Goal: Task Accomplishment & Management: Use online tool/utility

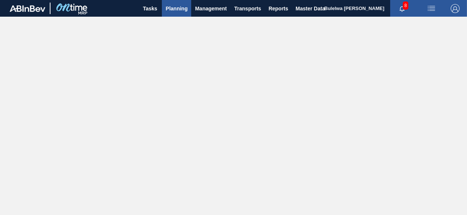
click at [178, 10] on span "Planning" at bounding box center [177, 8] width 22 height 9
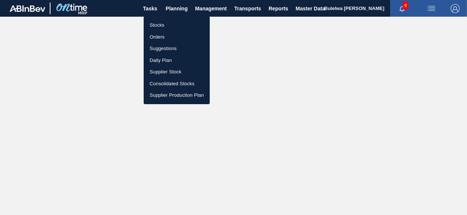
click at [158, 23] on li "Stocks" at bounding box center [177, 25] width 66 height 12
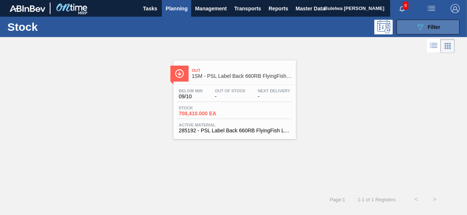
click at [420, 23] on icon "089F7B8B-B2A5-4AFE-B5C0-19BA573D28AC" at bounding box center [420, 27] width 9 height 9
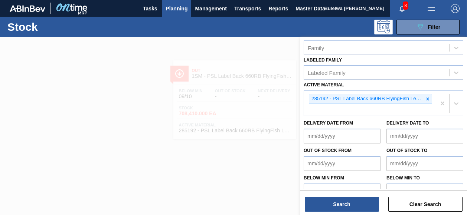
scroll to position [149, 0]
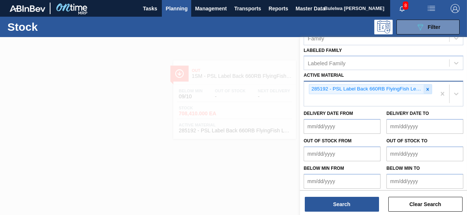
click at [427, 88] on icon at bounding box center [428, 89] width 3 height 3
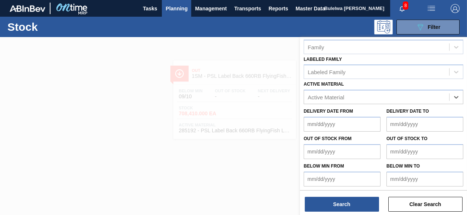
paste Material "285204"
type Material "285204"
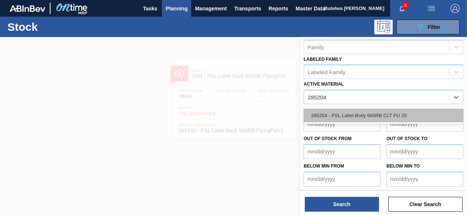
click at [367, 118] on div "285204 - PSL Label Body 660RB CLT PU 25" at bounding box center [384, 116] width 160 height 14
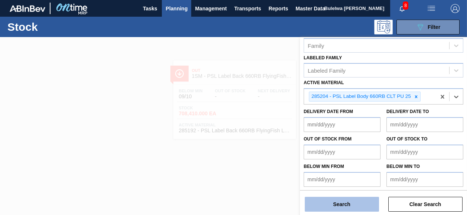
click at [354, 201] on button "Search" at bounding box center [342, 204] width 74 height 15
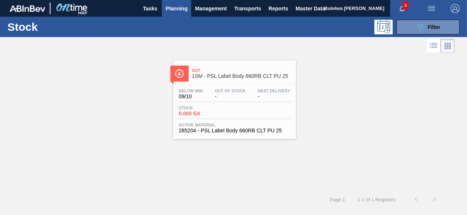
click at [238, 107] on div "Stock 0.000 EA" at bounding box center [234, 112] width 115 height 13
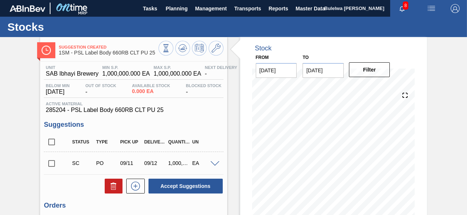
click at [215, 165] on span at bounding box center [215, 165] width 9 height 6
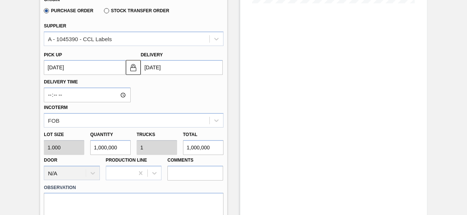
scroll to position [223, 0]
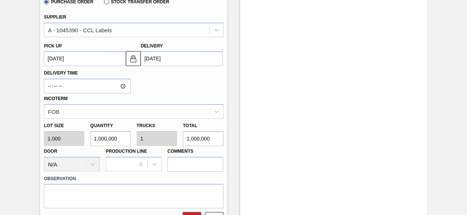
click at [75, 141] on div "Lot size 1.000 Quantity 1,000,000 Trucks 1 Total 1,000,000 Door N/A Production …" at bounding box center [133, 145] width 185 height 53
type input "3"
type input "0"
type input "3"
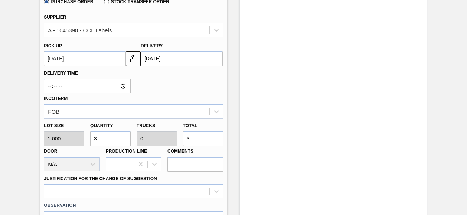
type input "36"
type input "360"
type input "3,600"
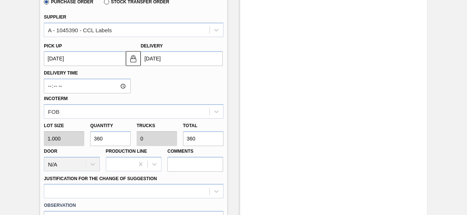
type input "0.004"
type input "3,600"
type input "36,000"
type input "0.036"
type input "36,000"
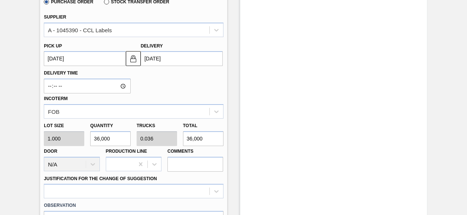
type input "360,000"
type input "0.36"
type input "360,000"
type input "3,600,000"
type input "3.6"
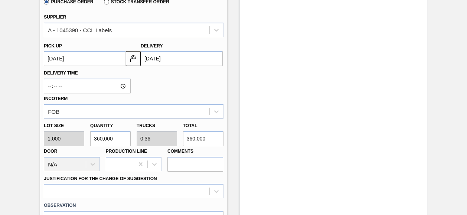
type input "3,600,000"
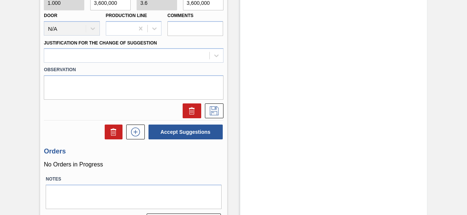
scroll to position [379, 0]
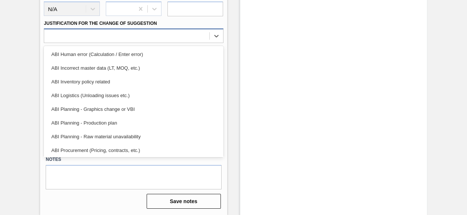
click at [78, 35] on div at bounding box center [126, 36] width 165 height 11
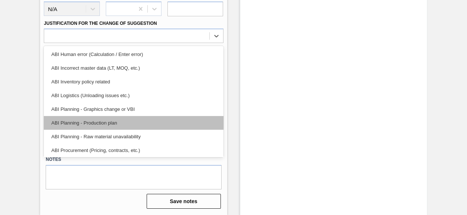
click at [85, 123] on div "ABI Planning - Production plan" at bounding box center [133, 123] width 179 height 14
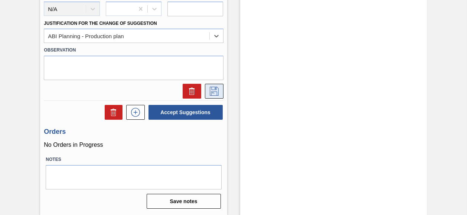
click at [213, 91] on icon at bounding box center [214, 91] width 12 height 9
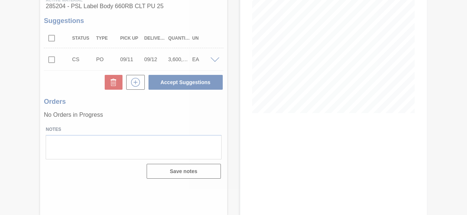
scroll to position [104, 0]
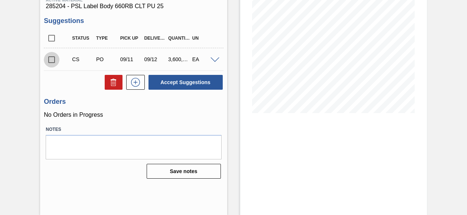
click at [52, 61] on input "checkbox" at bounding box center [52, 60] width 16 height 16
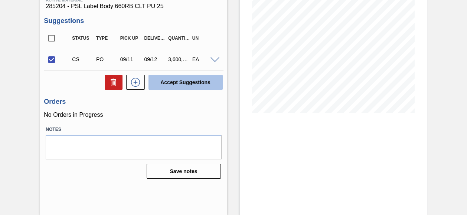
click at [191, 84] on button "Accept Suggestions" at bounding box center [186, 82] width 74 height 15
checkbox input "false"
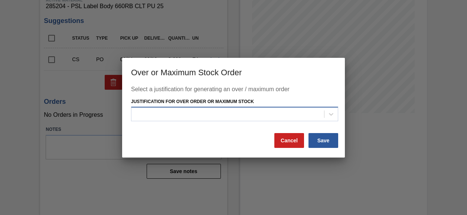
click at [194, 114] on div at bounding box center [227, 114] width 193 height 11
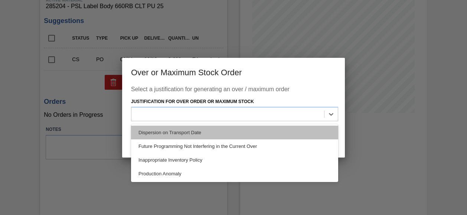
click at [181, 131] on div "Dispersion on Transport Date" at bounding box center [234, 133] width 207 height 14
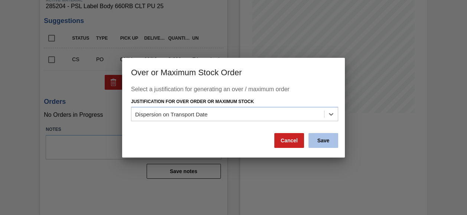
click at [322, 142] on button "Save" at bounding box center [324, 140] width 30 height 15
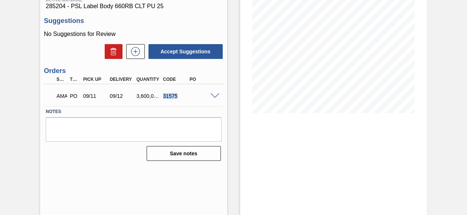
drag, startPoint x: 163, startPoint y: 97, endPoint x: 179, endPoint y: 98, distance: 15.6
click at [179, 98] on div "31575" at bounding box center [175, 96] width 29 height 6
copy div "31575"
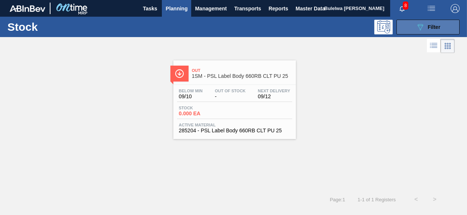
click at [431, 28] on span "Filter" at bounding box center [434, 27] width 13 height 6
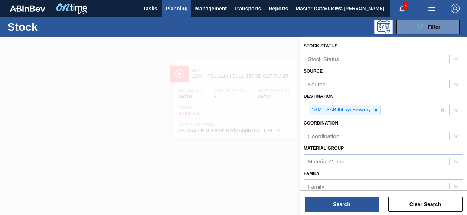
scroll to position [141, 0]
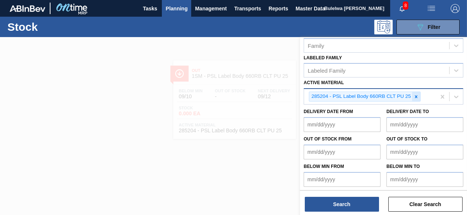
click at [416, 94] on icon at bounding box center [416, 96] width 5 height 5
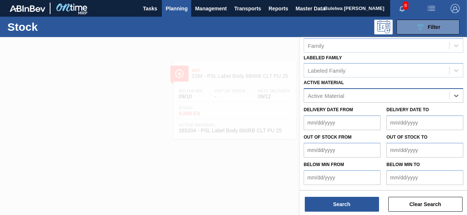
scroll to position [140, 0]
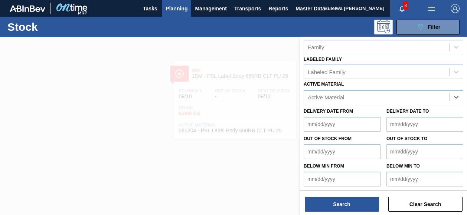
paste Material "285191"
type Material "285191"
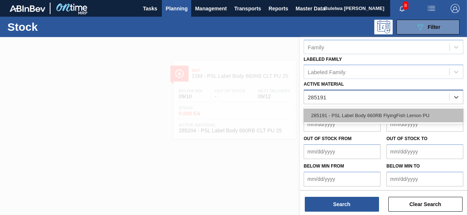
click at [371, 113] on div "285191 - PSL Label Body 660RB FlyingFish Lemon PU" at bounding box center [384, 116] width 160 height 14
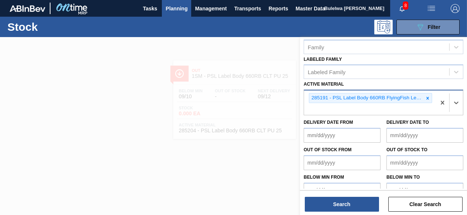
scroll to position [141, 0]
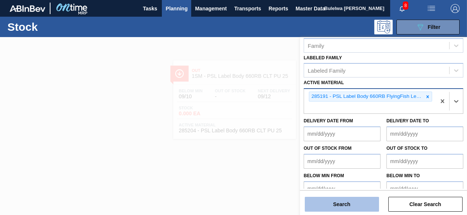
click at [348, 202] on button "Search" at bounding box center [342, 204] width 74 height 15
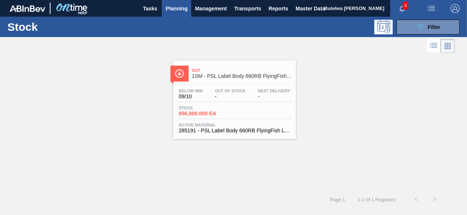
click at [236, 103] on div "Below Min 09/10 Out Of Stock - Next Delivery - Stock 656,000.000 EA Active Mate…" at bounding box center [234, 110] width 123 height 51
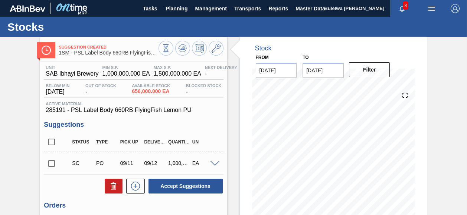
click at [214, 163] on span at bounding box center [215, 165] width 9 height 6
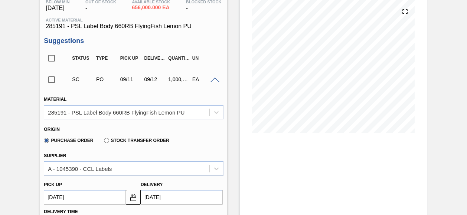
scroll to position [74, 0]
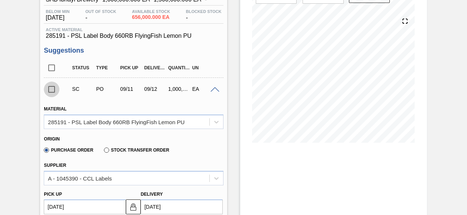
click at [54, 92] on input "checkbox" at bounding box center [52, 90] width 16 height 16
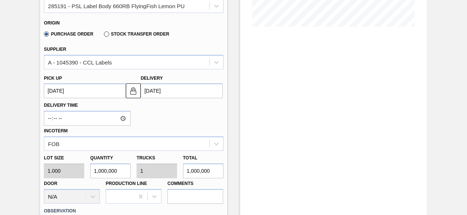
scroll to position [260, 0]
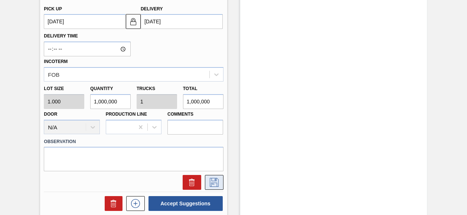
click at [216, 184] on icon at bounding box center [214, 182] width 9 height 9
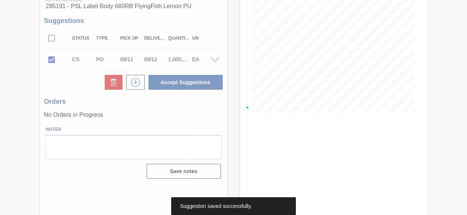
scroll to position [104, 0]
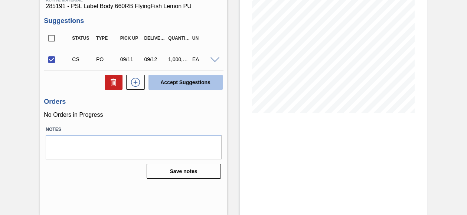
click at [183, 82] on button "Accept Suggestions" at bounding box center [186, 82] width 74 height 15
checkbox input "false"
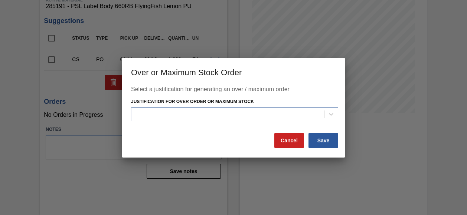
click at [237, 117] on div at bounding box center [227, 114] width 193 height 11
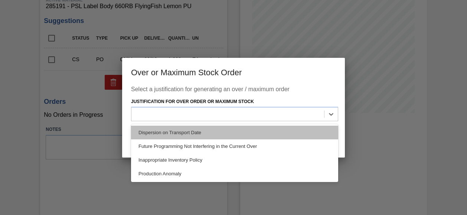
click at [213, 132] on div "Dispersion on Transport Date" at bounding box center [234, 133] width 207 height 14
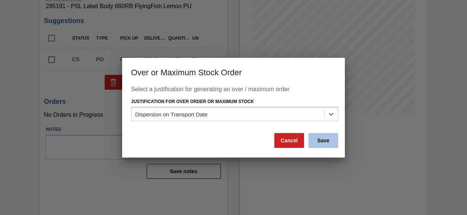
click at [320, 143] on button "Save" at bounding box center [324, 140] width 30 height 15
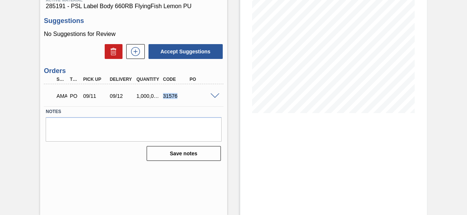
drag, startPoint x: 163, startPoint y: 97, endPoint x: 178, endPoint y: 99, distance: 14.2
click at [178, 99] on div "31576" at bounding box center [175, 96] width 29 height 6
copy div "31576"
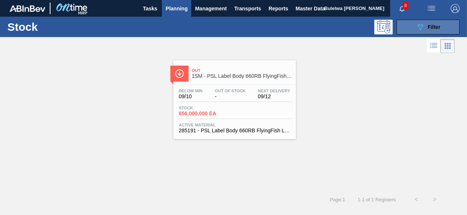
click at [420, 30] on icon at bounding box center [421, 27] width 6 height 6
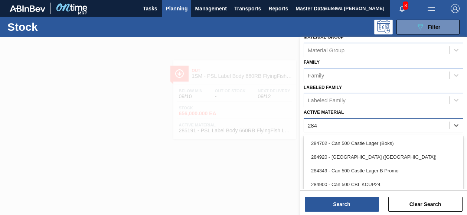
scroll to position [223, 0]
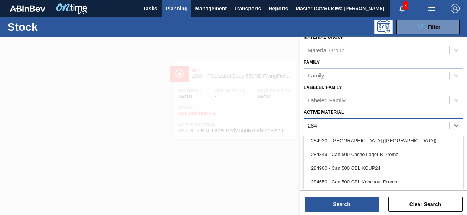
type Material "284"
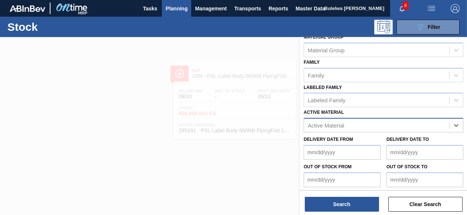
paste Material "285204"
type Material "285204"
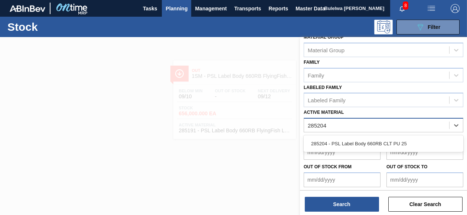
click at [360, 146] on div "285204 - PSL Label Body 660RB CLT PU 25" at bounding box center [384, 144] width 160 height 14
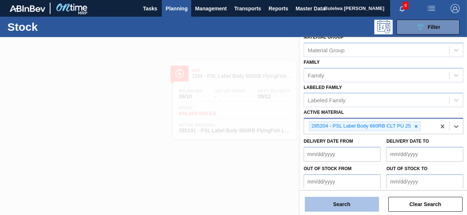
click at [344, 204] on button "Search" at bounding box center [342, 204] width 74 height 15
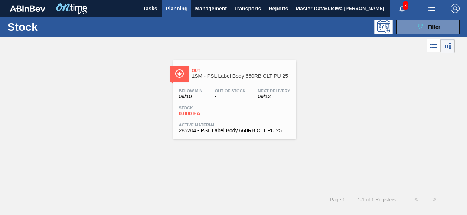
click at [227, 108] on span "Stock" at bounding box center [205, 108] width 52 height 4
click at [419, 24] on icon "089F7B8B-B2A5-4AFE-B5C0-19BA573D28AC" at bounding box center [420, 27] width 9 height 9
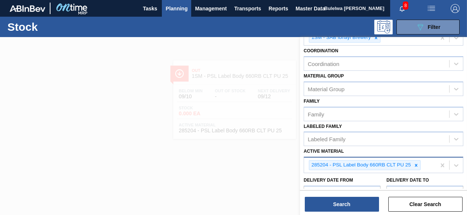
scroll to position [141, 0]
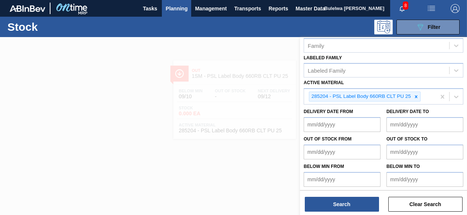
click at [257, 152] on div at bounding box center [233, 144] width 467 height 215
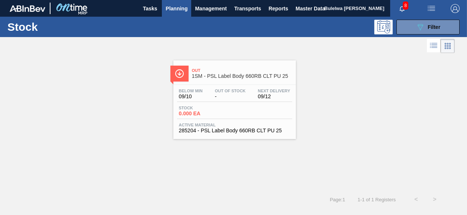
click at [238, 109] on div "Stock 0.000 EA" at bounding box center [234, 112] width 115 height 13
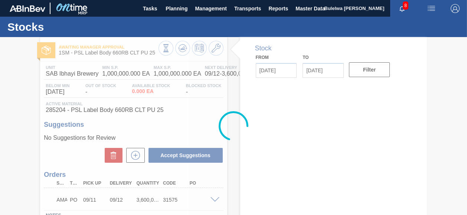
type input "[DATE]"
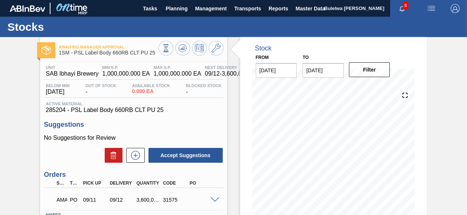
scroll to position [37, 0]
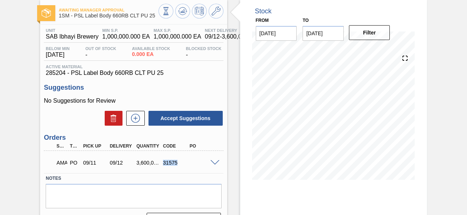
drag, startPoint x: 163, startPoint y: 164, endPoint x: 177, endPoint y: 167, distance: 14.1
click at [177, 167] on div "AMA PO 09/11 09/12 3,600,000.000 31575" at bounding box center [132, 162] width 160 height 15
copy div "31575"
click at [215, 163] on span at bounding box center [215, 163] width 9 height 6
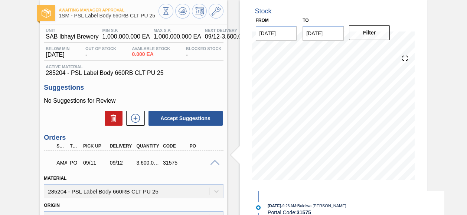
scroll to position [223, 0]
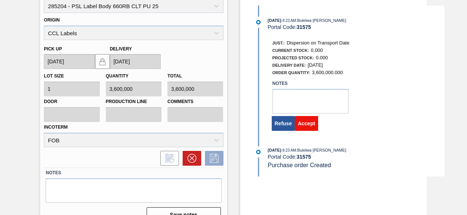
click at [308, 125] on button "Accept" at bounding box center [306, 123] width 23 height 15
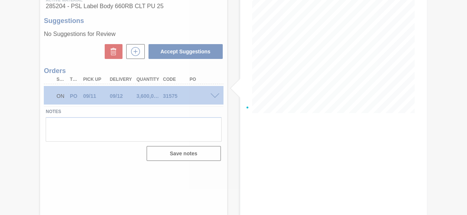
scroll to position [104, 0]
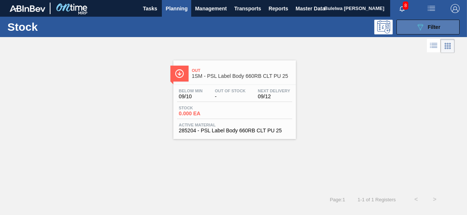
click at [429, 30] on div "089F7B8B-B2A5-4AFE-B5C0-19BA573D28AC Filter" at bounding box center [428, 27] width 25 height 9
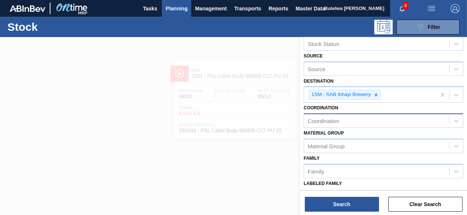
scroll to position [74, 0]
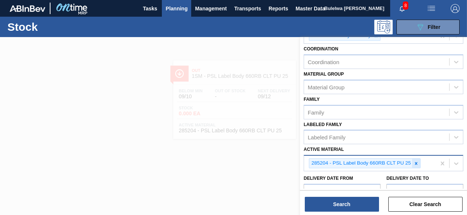
click at [416, 161] on icon at bounding box center [416, 163] width 5 height 5
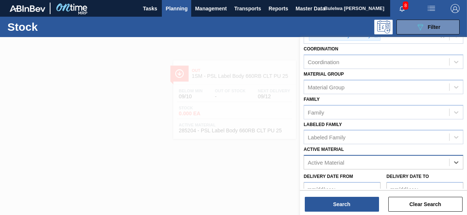
paste Material "279074"
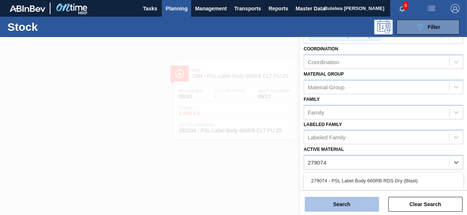
type Material "279074"
click at [356, 202] on button "Search" at bounding box center [342, 204] width 74 height 15
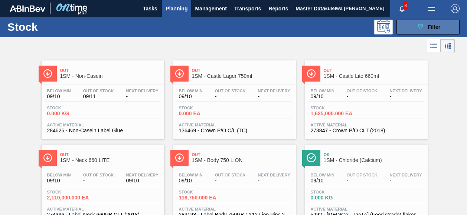
click at [436, 27] on span "Filter" at bounding box center [434, 27] width 13 height 6
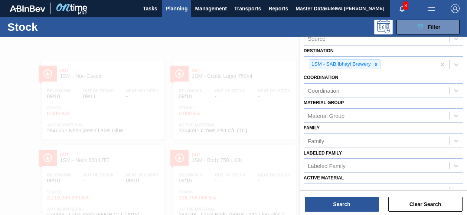
scroll to position [140, 0]
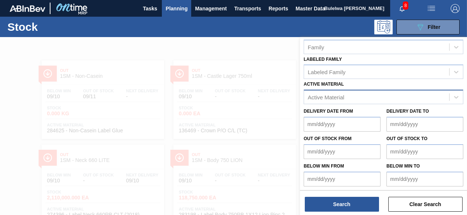
click at [335, 92] on div "Active Material" at bounding box center [376, 97] width 145 height 11
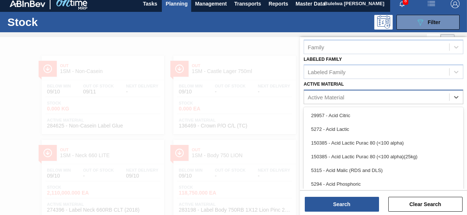
scroll to position [5, 0]
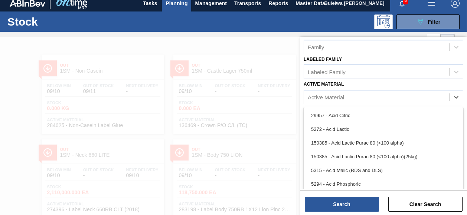
paste Material "279074"
type Material "279074"
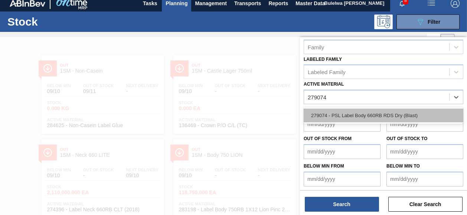
click at [336, 112] on div "279074 - PSL Label Body 660RB RDS Dry (Blast)" at bounding box center [384, 116] width 160 height 14
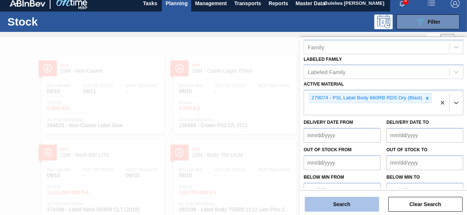
click at [337, 207] on button "Search" at bounding box center [342, 204] width 74 height 15
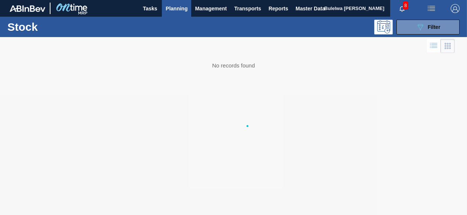
scroll to position [0, 0]
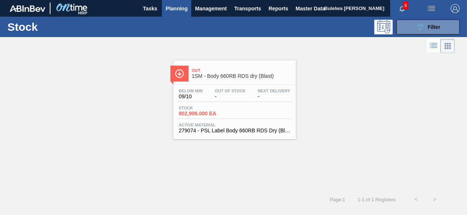
click at [247, 111] on div "Stock 802,906.000 EA" at bounding box center [234, 112] width 115 height 13
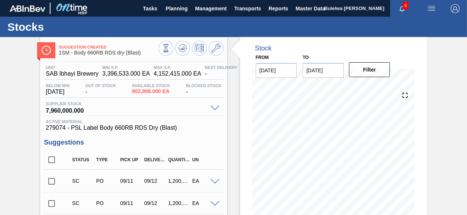
scroll to position [37, 0]
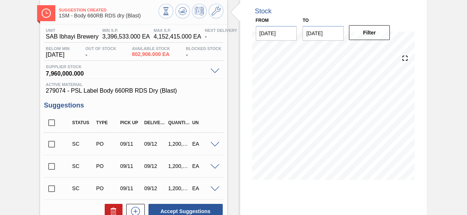
click at [51, 144] on input "checkbox" at bounding box center [52, 145] width 16 height 16
click at [188, 210] on button "Accept Suggestions" at bounding box center [186, 211] width 74 height 15
checkbox input "false"
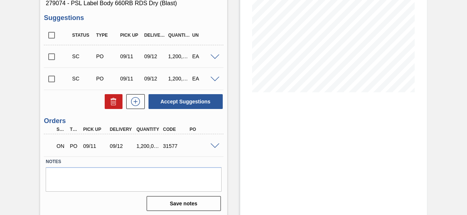
scroll to position [127, 0]
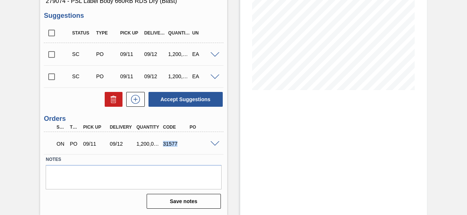
drag, startPoint x: 163, startPoint y: 146, endPoint x: 186, endPoint y: 149, distance: 23.2
click at [186, 149] on div "ON PO 09/11 09/12 1,200,000.000 31577" at bounding box center [132, 143] width 160 height 15
copy div "31577"
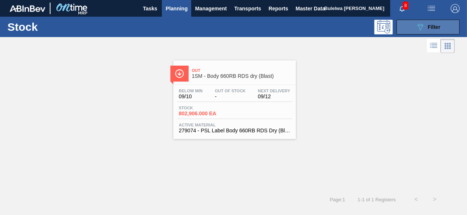
click at [427, 30] on div "089F7B8B-B2A5-4AFE-B5C0-19BA573D28AC Filter" at bounding box center [428, 27] width 25 height 9
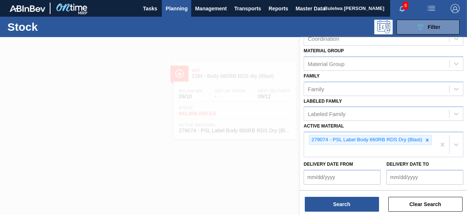
scroll to position [111, 0]
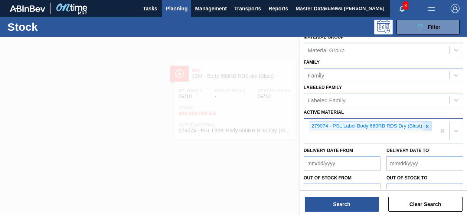
click at [426, 126] on icon at bounding box center [427, 126] width 3 height 3
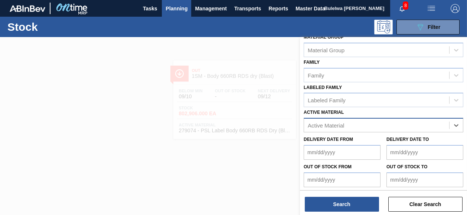
paste Material "284666"
type Material "284666"
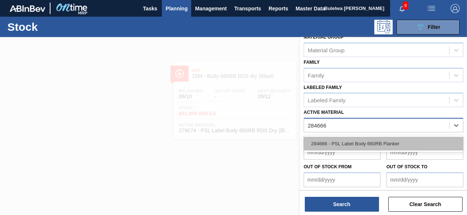
click at [354, 142] on div "284666 - PSL Label Body 660RB Flanker" at bounding box center [384, 144] width 160 height 14
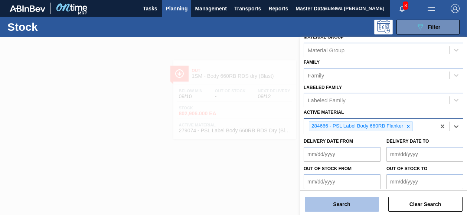
click at [352, 201] on button "Search" at bounding box center [342, 204] width 74 height 15
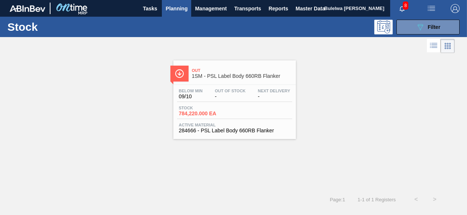
click at [247, 111] on div "Stock 784,220.000 EA" at bounding box center [234, 112] width 115 height 13
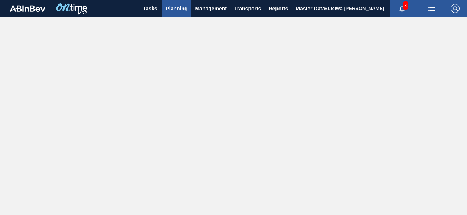
click at [172, 8] on span "Planning" at bounding box center [177, 8] width 22 height 9
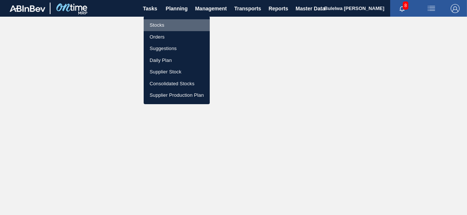
click at [161, 26] on li "Stocks" at bounding box center [177, 25] width 66 height 12
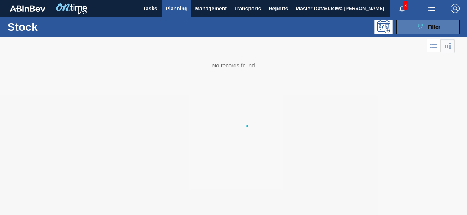
click at [428, 29] on span "Filter" at bounding box center [434, 27] width 13 height 6
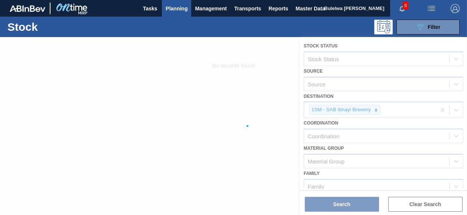
click at [262, 126] on div at bounding box center [233, 126] width 467 height 178
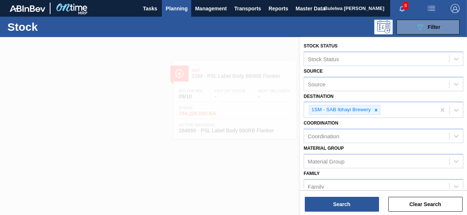
click at [262, 160] on div at bounding box center [233, 144] width 467 height 215
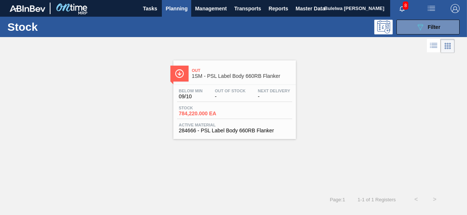
click at [220, 110] on span "Stock" at bounding box center [205, 108] width 52 height 4
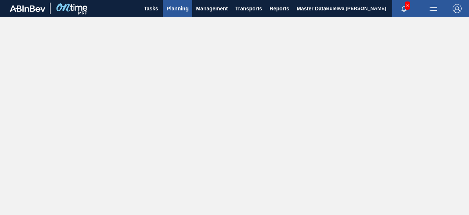
click at [167, 5] on span "Planning" at bounding box center [177, 8] width 22 height 9
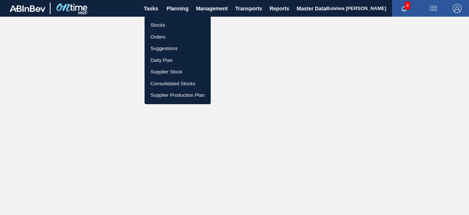
click at [161, 38] on li "Orders" at bounding box center [177, 37] width 66 height 12
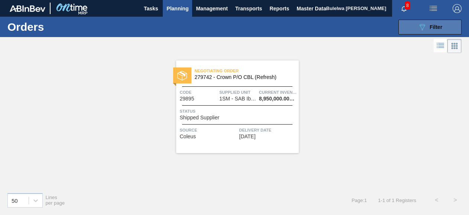
click at [432, 29] on span "Filter" at bounding box center [435, 27] width 13 height 6
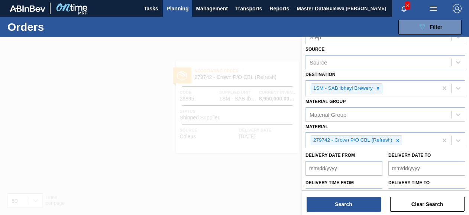
scroll to position [99, 0]
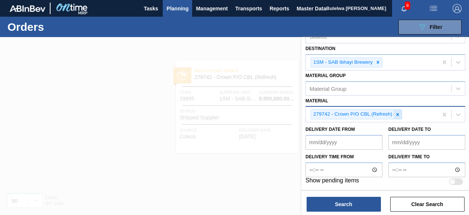
click at [398, 115] on icon at bounding box center [397, 114] width 5 height 5
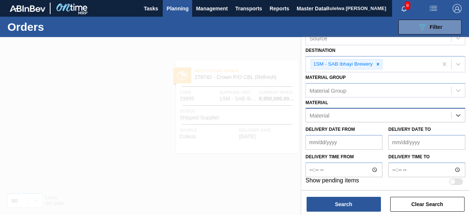
paste input "284666"
type input "284666"
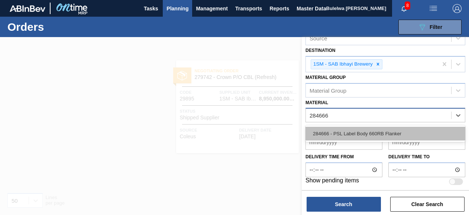
click at [383, 133] on div "284666 - PSL Label Body 660RB Flanker" at bounding box center [385, 134] width 160 height 14
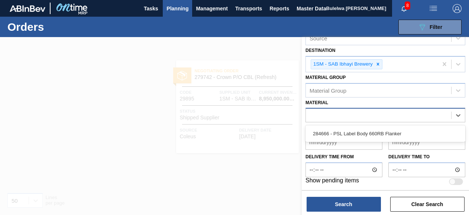
scroll to position [99, 0]
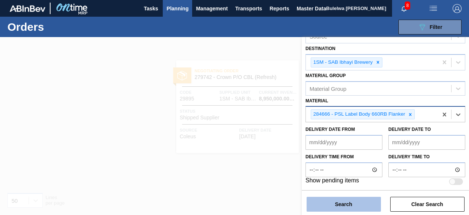
click at [344, 202] on button "Search" at bounding box center [343, 204] width 74 height 15
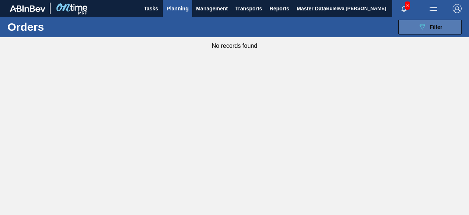
click at [431, 28] on span "Filter" at bounding box center [435, 27] width 13 height 6
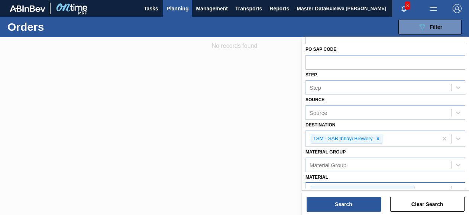
scroll to position [0, 0]
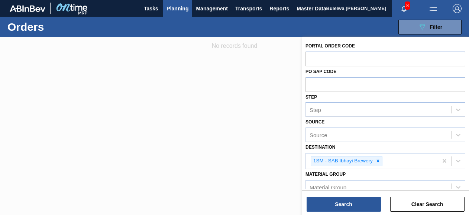
click at [209, 99] on div at bounding box center [234, 144] width 469 height 215
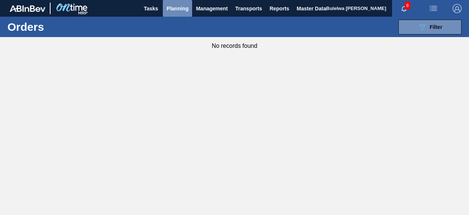
click at [172, 8] on span "Planning" at bounding box center [177, 8] width 22 height 9
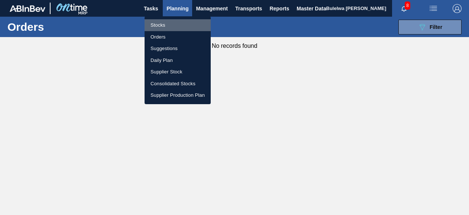
click at [161, 25] on li "Stocks" at bounding box center [177, 25] width 66 height 12
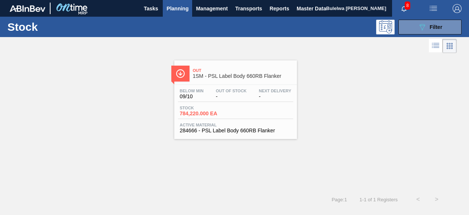
click at [235, 108] on div "Stock 784,220.000 EA" at bounding box center [235, 112] width 115 height 13
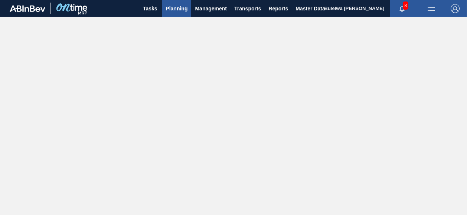
click at [172, 9] on span "Planning" at bounding box center [177, 8] width 22 height 9
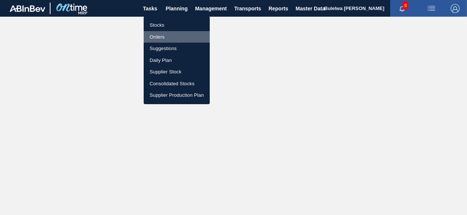
click at [159, 36] on li "Orders" at bounding box center [177, 37] width 66 height 12
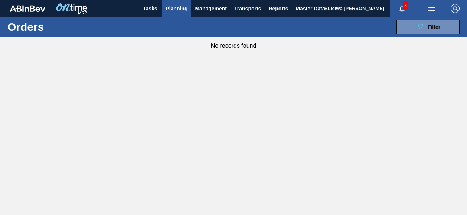
click at [180, 9] on span "Planning" at bounding box center [177, 8] width 22 height 9
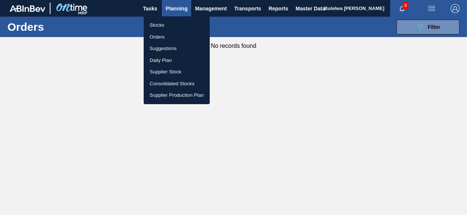
click at [162, 24] on li "Stocks" at bounding box center [177, 25] width 66 height 12
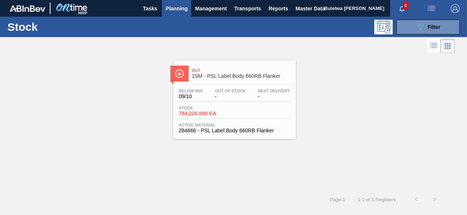
click at [224, 110] on span "Stock" at bounding box center [205, 108] width 52 height 4
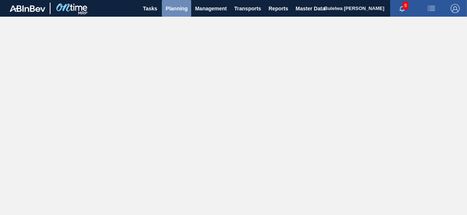
click at [181, 5] on span "Planning" at bounding box center [177, 8] width 22 height 9
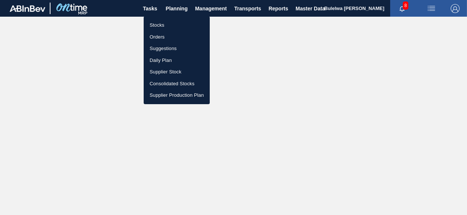
click at [161, 26] on li "Stocks" at bounding box center [177, 25] width 66 height 12
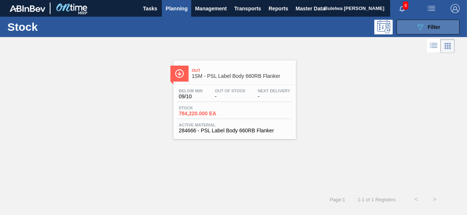
click at [426, 29] on div "089F7B8B-B2A5-4AFE-B5C0-19BA573D28AC Filter" at bounding box center [428, 27] width 25 height 9
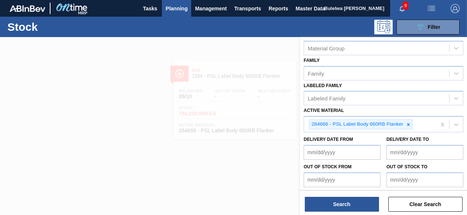
scroll to position [141, 0]
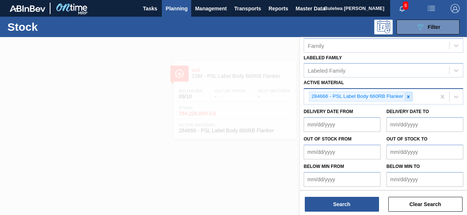
click at [409, 95] on icon at bounding box center [408, 96] width 5 height 5
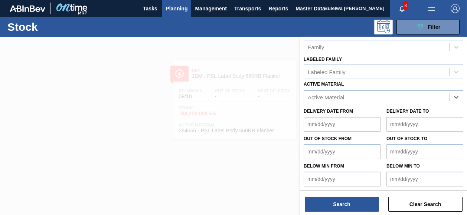
paste Material "285192"
type Material "285192"
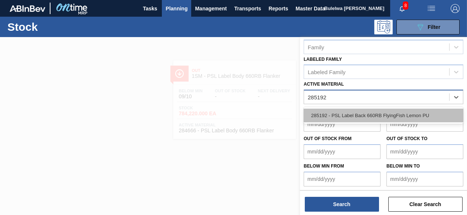
click at [374, 116] on div "285192 - PSL Label Back 660RB FlyingFish Lemon PU" at bounding box center [384, 116] width 160 height 14
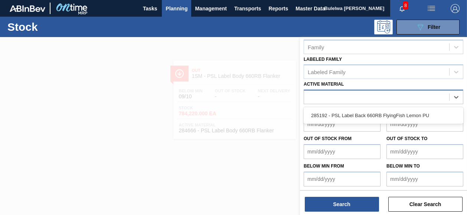
scroll to position [141, 0]
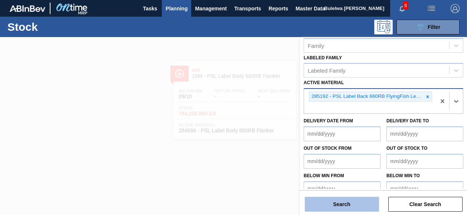
click at [345, 205] on button "Search" at bounding box center [342, 204] width 74 height 15
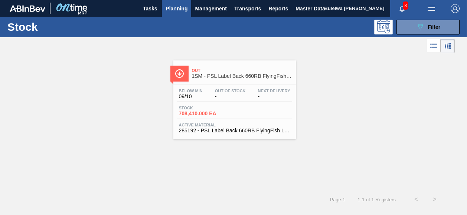
click at [231, 106] on div "Stock 708,410.000 EA" at bounding box center [205, 111] width 56 height 11
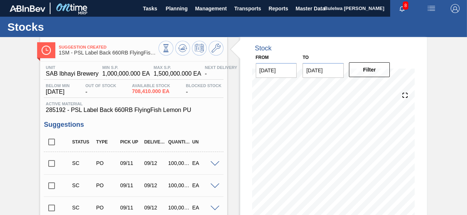
click at [52, 166] on input "checkbox" at bounding box center [52, 164] width 16 height 16
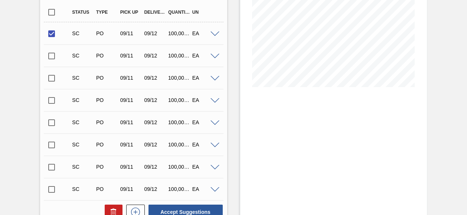
scroll to position [186, 0]
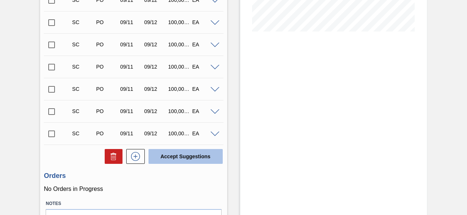
click at [183, 157] on button "Accept Suggestions" at bounding box center [186, 156] width 74 height 15
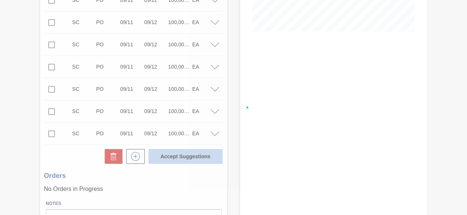
checkbox input "false"
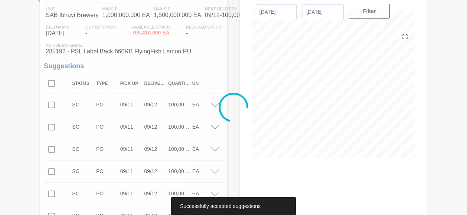
scroll to position [52, 0]
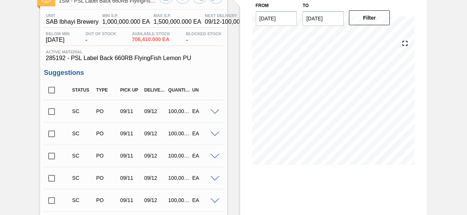
click at [215, 114] on span at bounding box center [215, 113] width 9 height 6
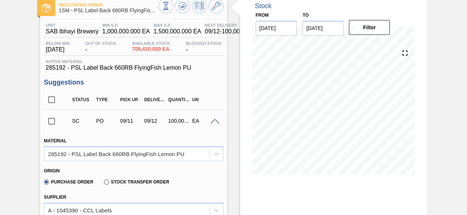
scroll to position [89, 0]
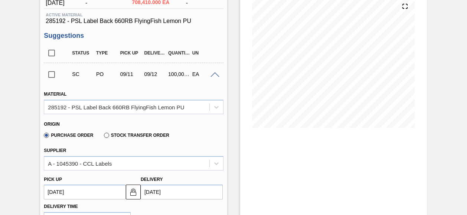
click at [215, 77] on span at bounding box center [215, 75] width 9 height 6
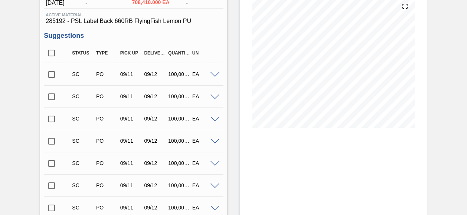
click at [52, 75] on input "checkbox" at bounding box center [52, 75] width 16 height 16
checkbox input "true"
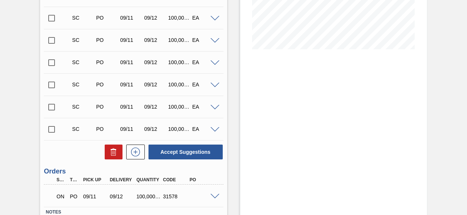
scroll to position [221, 0]
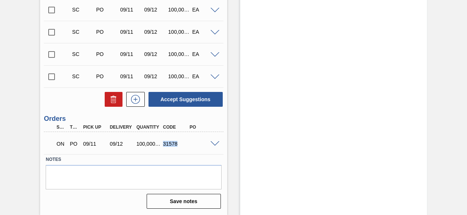
drag, startPoint x: 163, startPoint y: 145, endPoint x: 177, endPoint y: 146, distance: 13.4
click at [177, 146] on div "31578" at bounding box center [175, 144] width 29 height 6
copy div "31578"
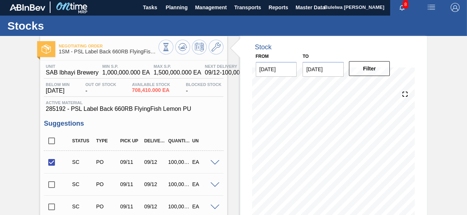
scroll to position [0, 0]
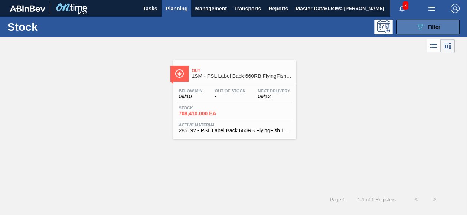
click at [426, 27] on div "089F7B8B-B2A5-4AFE-B5C0-19BA573D28AC Filter" at bounding box center [428, 27] width 25 height 9
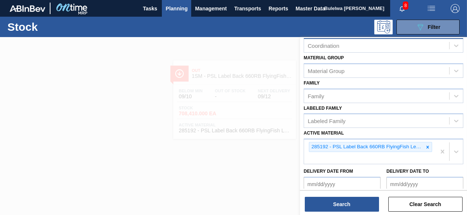
scroll to position [111, 0]
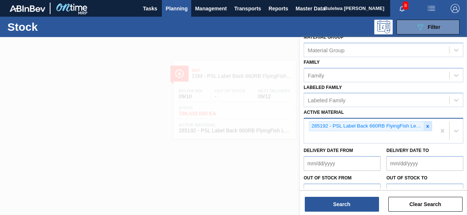
click at [428, 125] on icon at bounding box center [427, 126] width 5 height 5
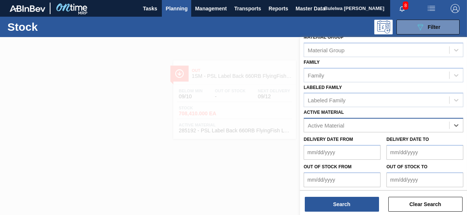
paste Material "284666"
type Material "284666"
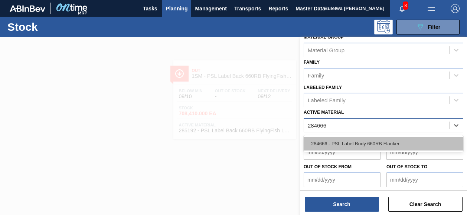
click at [359, 144] on div "284666 - PSL Label Body 660RB Flanker" at bounding box center [384, 144] width 160 height 14
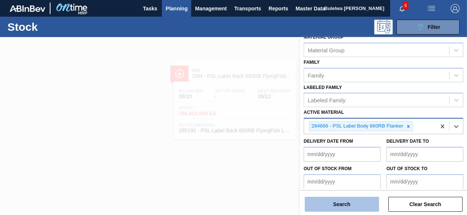
click at [343, 208] on button "Search" at bounding box center [342, 204] width 74 height 15
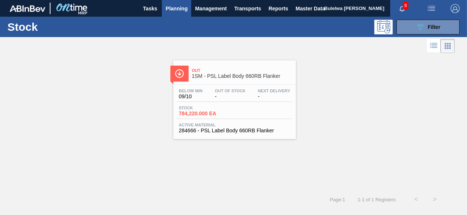
click at [229, 108] on span "Stock" at bounding box center [205, 108] width 52 height 4
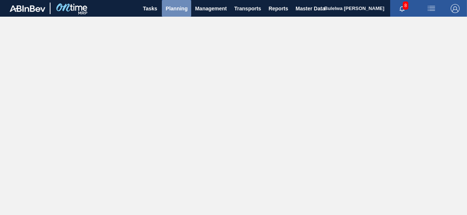
click at [178, 8] on span "Planning" at bounding box center [177, 8] width 22 height 9
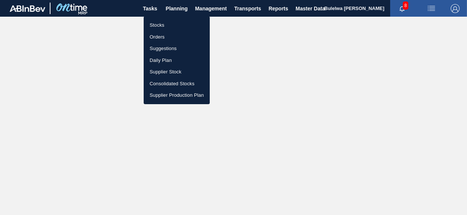
click at [160, 25] on li "Stocks" at bounding box center [177, 25] width 66 height 12
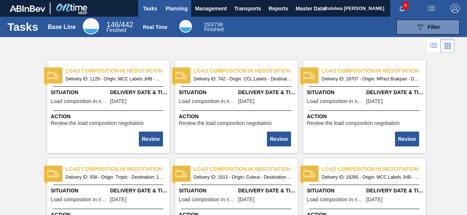
click at [174, 9] on span "Planning" at bounding box center [177, 8] width 22 height 9
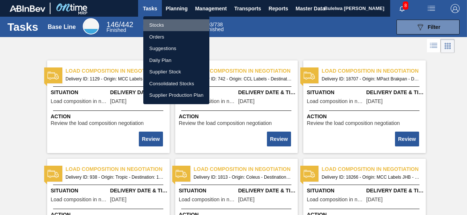
click at [158, 26] on li "Stocks" at bounding box center [176, 25] width 66 height 12
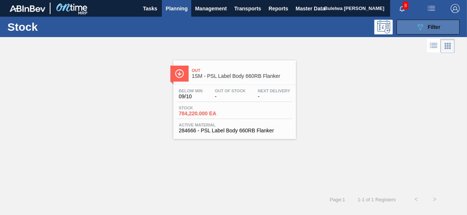
click at [422, 27] on icon at bounding box center [421, 27] width 6 height 6
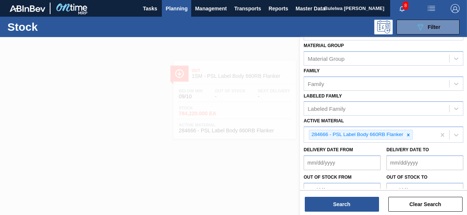
scroll to position [141, 0]
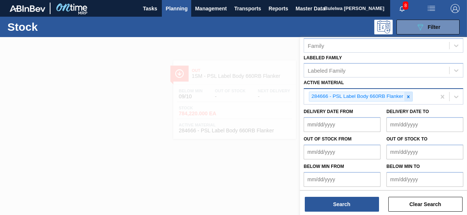
click at [407, 95] on icon at bounding box center [408, 96] width 3 height 3
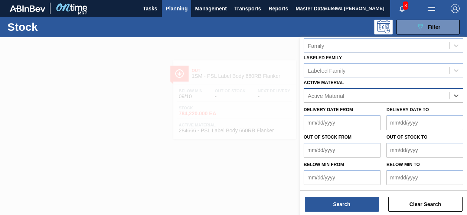
scroll to position [140, 0]
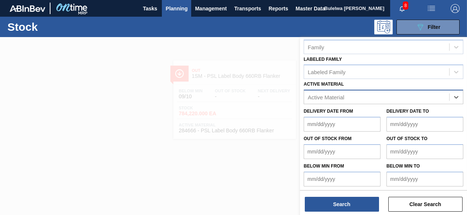
paste Material "285204"
type Material "285204"
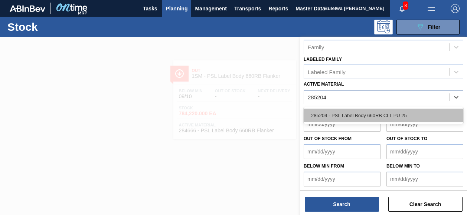
click at [359, 114] on div "285204 - PSL Label Body 660RB CLT PU 25" at bounding box center [384, 116] width 160 height 14
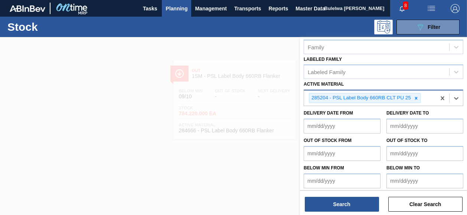
scroll to position [141, 0]
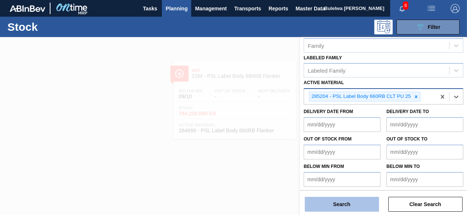
click at [344, 202] on button "Search" at bounding box center [342, 204] width 74 height 15
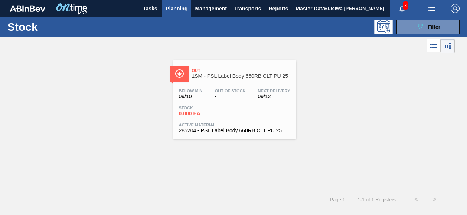
click at [228, 111] on span "0.000 EA" at bounding box center [205, 114] width 52 height 6
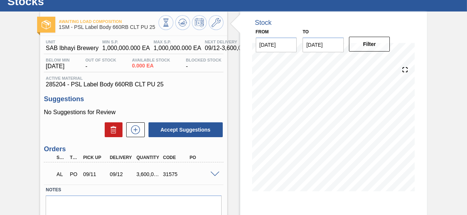
scroll to position [37, 0]
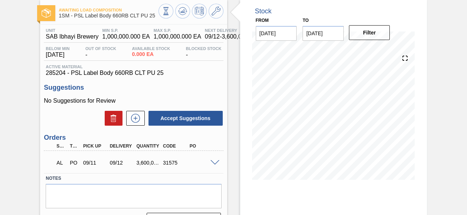
click at [215, 164] on span at bounding box center [215, 163] width 9 height 6
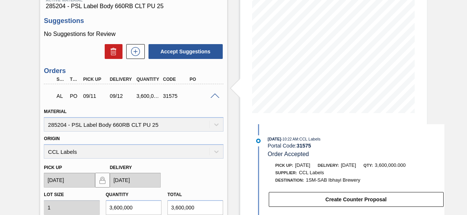
scroll to position [111, 0]
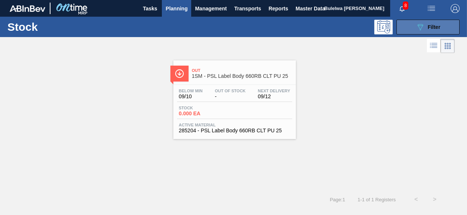
click at [406, 30] on button "089F7B8B-B2A5-4AFE-B5C0-19BA573D28AC Filter" at bounding box center [428, 27] width 63 height 15
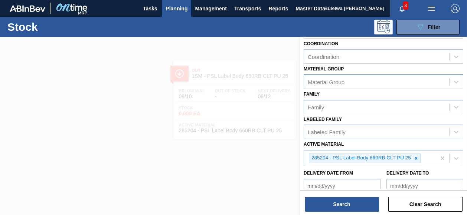
scroll to position [111, 0]
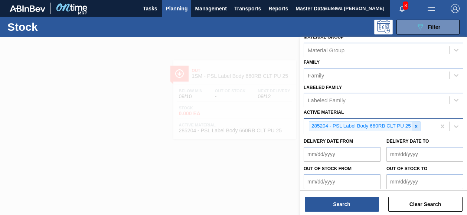
click at [417, 127] on icon at bounding box center [416, 126] width 5 height 5
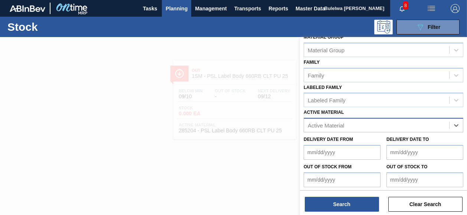
paste Material "285204"
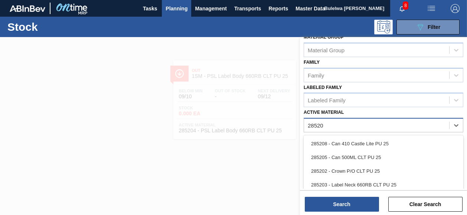
type Material "285203"
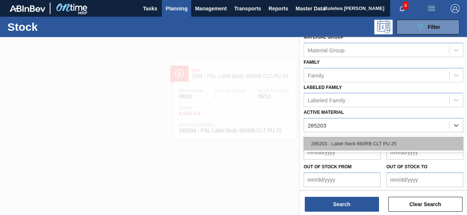
click at [363, 144] on div "285203 - Label Neck 660RB CLT PU 25" at bounding box center [384, 144] width 160 height 14
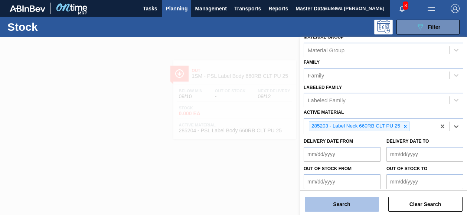
click at [354, 202] on button "Search" at bounding box center [342, 204] width 74 height 15
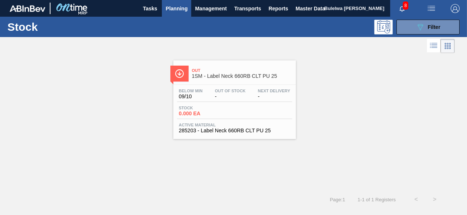
click at [229, 110] on span "Stock" at bounding box center [205, 108] width 52 height 4
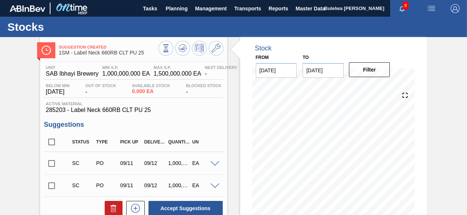
click at [215, 166] on span at bounding box center [215, 165] width 9 height 6
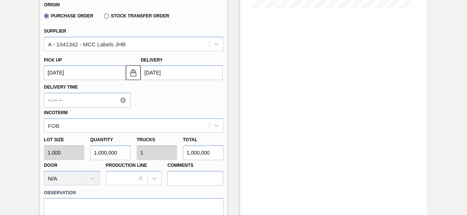
scroll to position [260, 0]
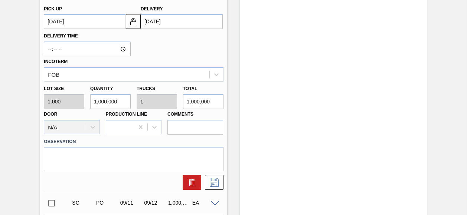
click at [83, 104] on div "Lot size 1.000 Quantity 1,000,000 Trucks 1 Total 1,000,000 Door N/A Production …" at bounding box center [133, 108] width 185 height 53
type input "3"
type input "0"
type input "3"
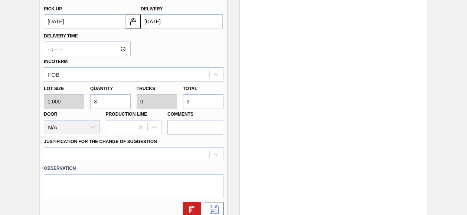
type input "36"
type input "360"
type input "3,600"
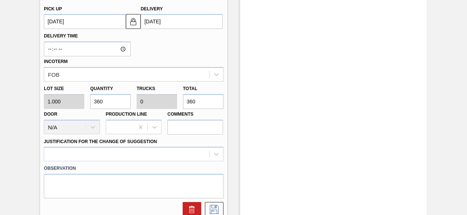
type input "0.004"
type input "3,600"
type input "36,000"
type input "0.036"
type input "36,000"
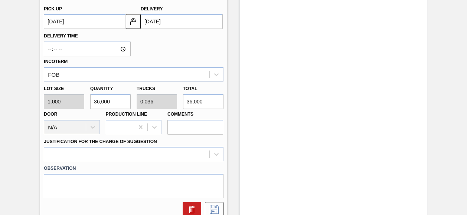
type input "360,000"
type input "0.36"
type input "360,000"
type input "3,600,000"
type input "3.6"
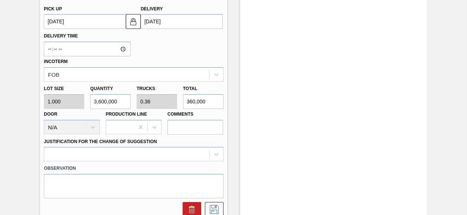
type input "3,600,000"
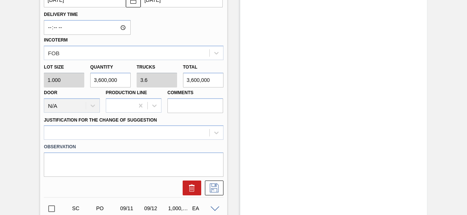
scroll to position [371, 0]
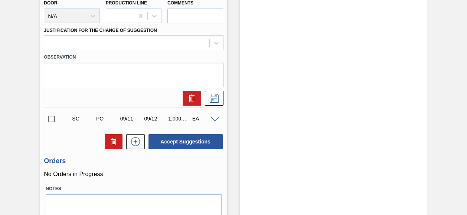
type input "3,600,000"
click at [90, 44] on div at bounding box center [126, 43] width 165 height 11
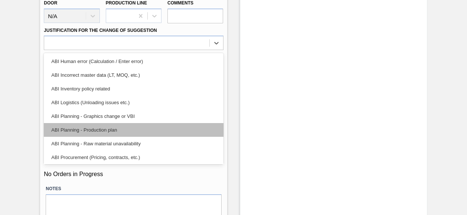
click at [90, 134] on div "ABI Planning - Production plan" at bounding box center [133, 130] width 179 height 14
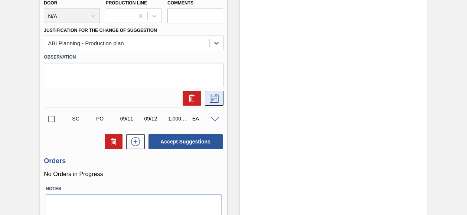
click at [216, 102] on icon at bounding box center [214, 98] width 12 height 9
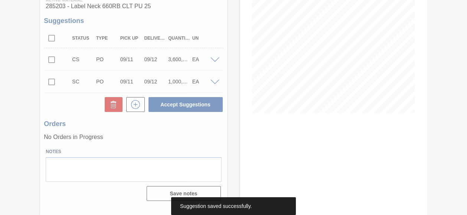
scroll to position [104, 0]
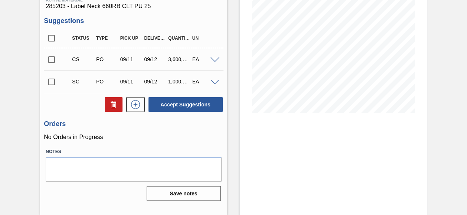
click at [53, 60] on input "checkbox" at bounding box center [52, 60] width 16 height 16
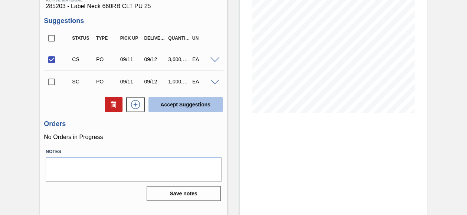
click at [175, 107] on button "Accept Suggestions" at bounding box center [186, 104] width 74 height 15
checkbox input "false"
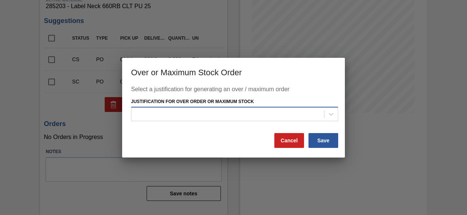
click at [189, 115] on div at bounding box center [227, 114] width 193 height 11
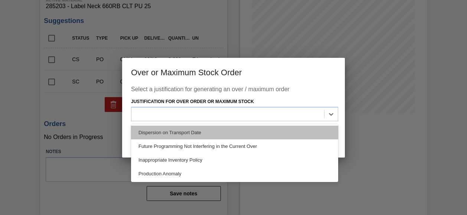
click at [170, 132] on div "Dispersion on Transport Date" at bounding box center [234, 133] width 207 height 14
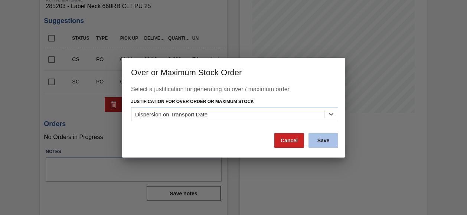
click at [326, 141] on button "Save" at bounding box center [324, 140] width 30 height 15
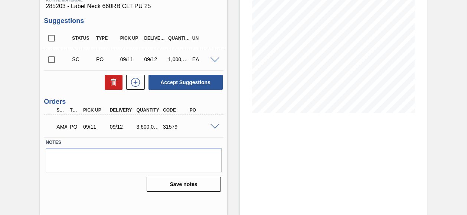
click at [214, 127] on span at bounding box center [215, 127] width 9 height 6
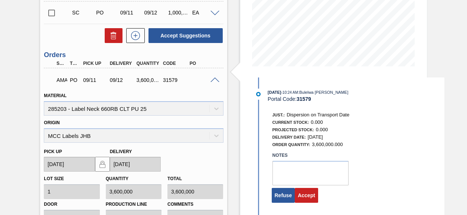
scroll to position [253, 0]
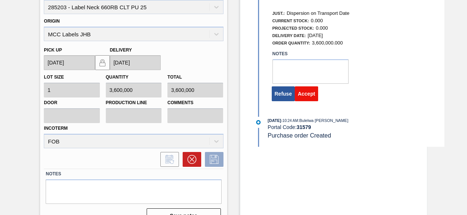
click at [308, 96] on button "Accept" at bounding box center [306, 94] width 23 height 15
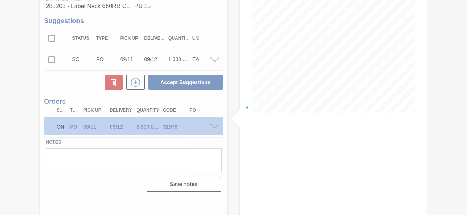
scroll to position [104, 0]
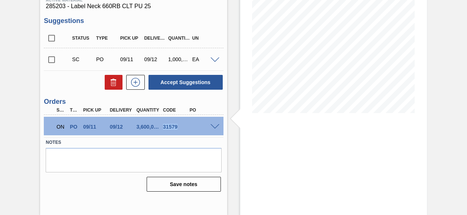
drag, startPoint x: 163, startPoint y: 127, endPoint x: 177, endPoint y: 130, distance: 14.1
click at [177, 130] on div "31579" at bounding box center [175, 127] width 29 height 6
copy div "31579"
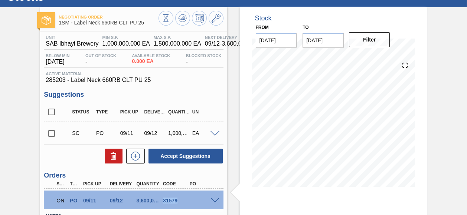
scroll to position [0, 0]
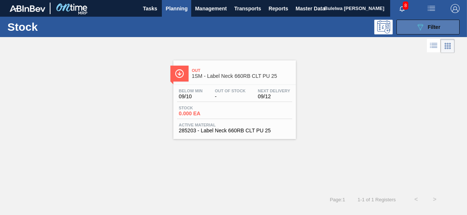
click at [427, 30] on div "089F7B8B-B2A5-4AFE-B5C0-19BA573D28AC Filter" at bounding box center [428, 27] width 25 height 9
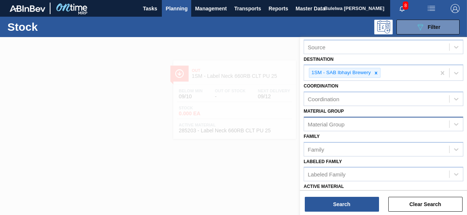
scroll to position [111, 0]
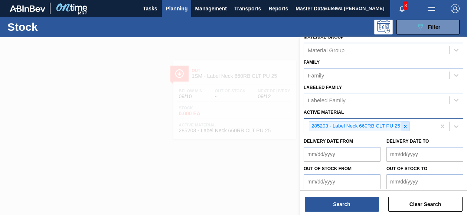
click at [405, 125] on icon at bounding box center [405, 126] width 3 height 3
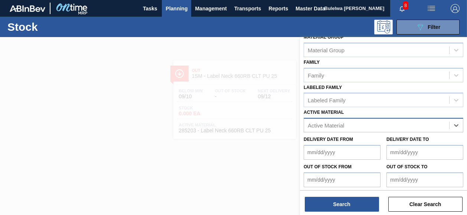
paste Material "285191"
type Material "285191"
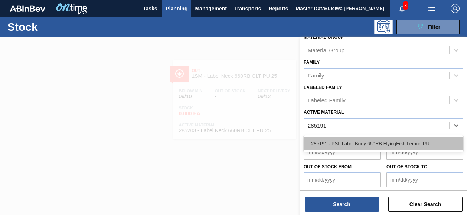
click at [357, 142] on div "285191 - PSL Label Body 660RB FlyingFish Lemon PU" at bounding box center [384, 144] width 160 height 14
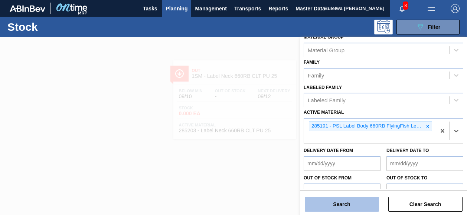
click at [345, 206] on button "Search" at bounding box center [342, 204] width 74 height 15
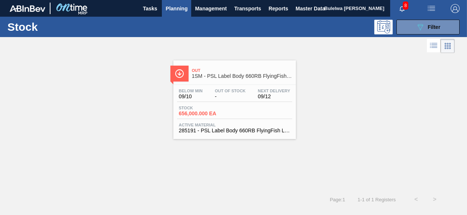
drag, startPoint x: 241, startPoint y: 116, endPoint x: 249, endPoint y: 121, distance: 10.1
click at [241, 116] on div "Stock 656,000.000 EA" at bounding box center [234, 112] width 115 height 13
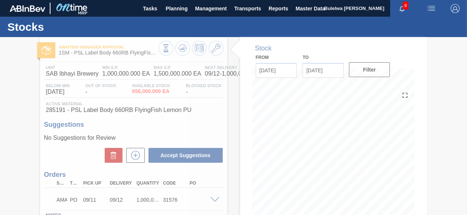
click at [213, 201] on div at bounding box center [233, 126] width 467 height 178
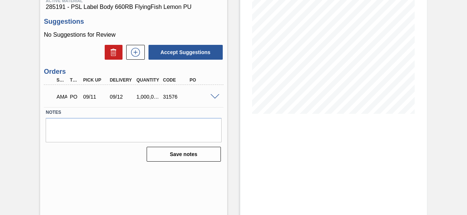
scroll to position [104, 0]
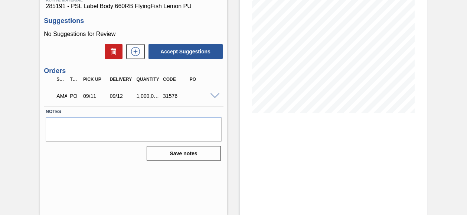
click at [214, 95] on span at bounding box center [215, 97] width 9 height 6
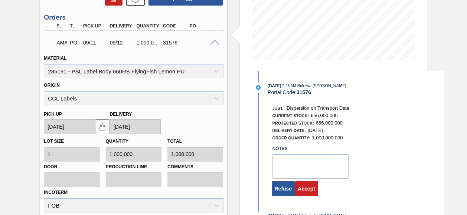
scroll to position [237, 0]
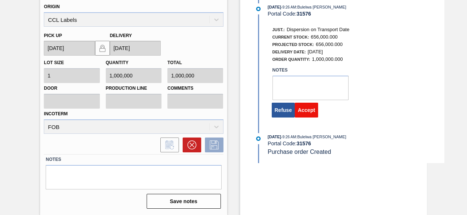
click at [309, 107] on button "Accept" at bounding box center [306, 110] width 23 height 15
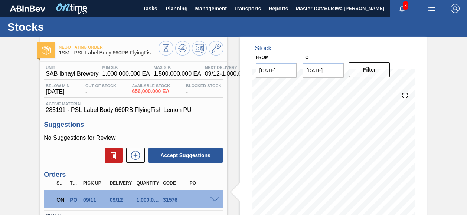
scroll to position [0, 0]
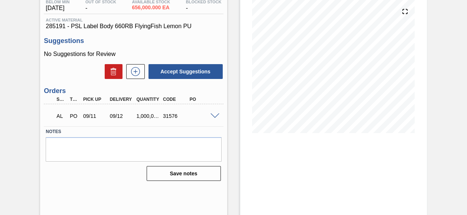
scroll to position [104, 0]
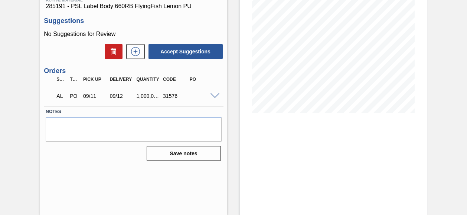
click at [214, 97] on span at bounding box center [215, 97] width 9 height 6
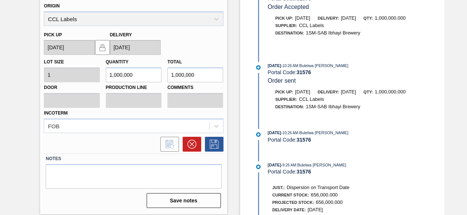
scroll to position [51, 0]
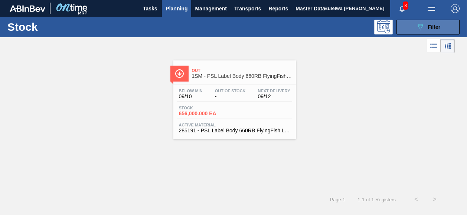
click at [435, 32] on button "089F7B8B-B2A5-4AFE-B5C0-19BA573D28AC Filter" at bounding box center [428, 27] width 63 height 15
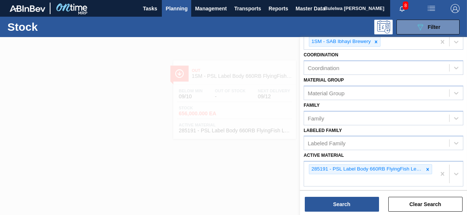
scroll to position [150, 0]
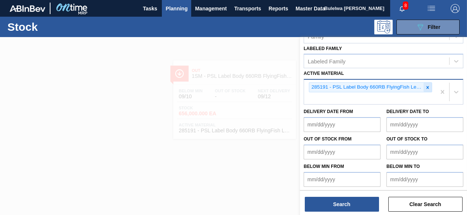
click at [427, 86] on icon at bounding box center [428, 87] width 3 height 3
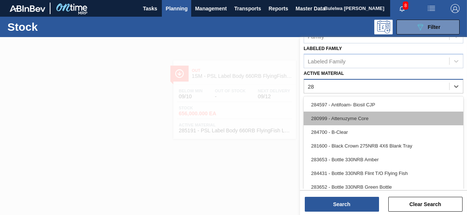
type Material "28"
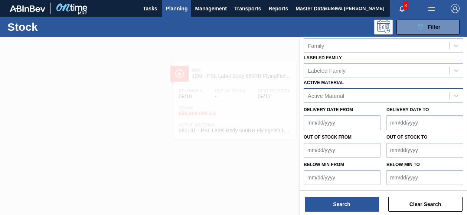
scroll to position [140, 0]
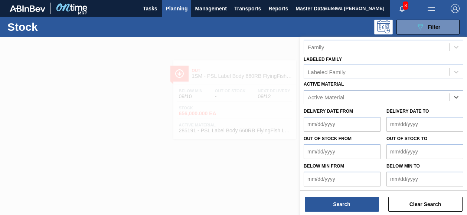
click at [357, 98] on div "option 285191 - PSL Label Body 660RB FlyingFish Lemon PU, deselected. Select is…" at bounding box center [384, 97] width 160 height 14
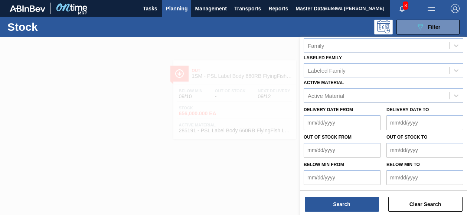
click at [261, 163] on div at bounding box center [233, 144] width 467 height 215
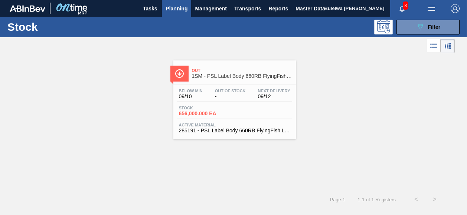
click at [223, 110] on div "Stock 656,000.000 EA" at bounding box center [205, 111] width 56 height 11
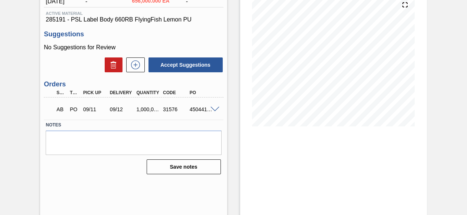
scroll to position [104, 0]
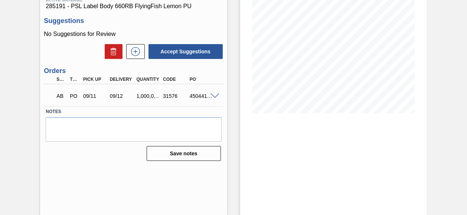
click at [215, 95] on span at bounding box center [215, 97] width 9 height 6
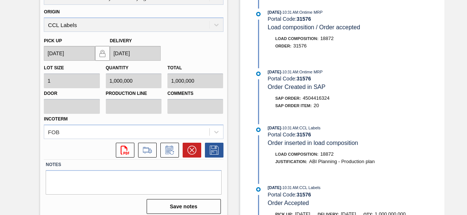
scroll to position [237, 0]
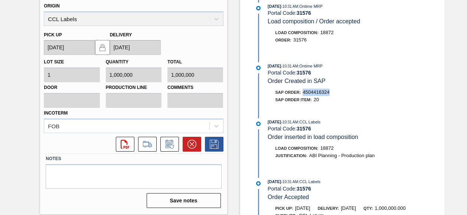
drag, startPoint x: 305, startPoint y: 93, endPoint x: 331, endPoint y: 95, distance: 26.1
click at [331, 95] on div "SAP Order: 4504416324" at bounding box center [356, 92] width 176 height 7
copy span "4504416324"
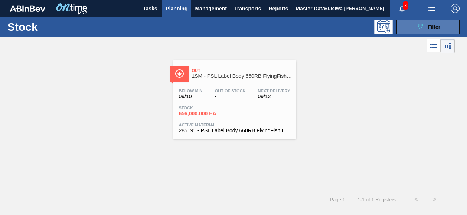
click at [420, 29] on icon "089F7B8B-B2A5-4AFE-B5C0-19BA573D28AC" at bounding box center [420, 27] width 9 height 9
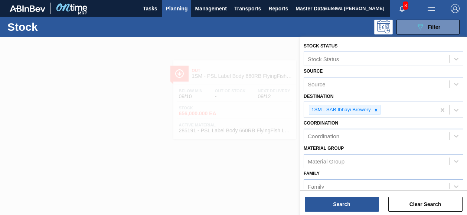
scroll to position [150, 0]
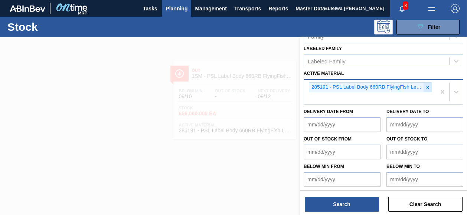
click at [427, 86] on icon at bounding box center [428, 87] width 3 height 3
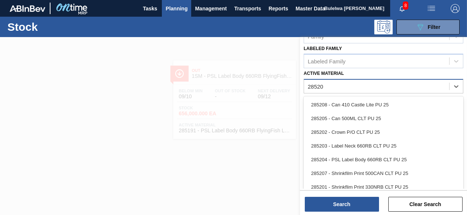
type Material "285202"
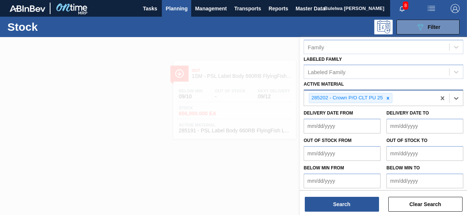
scroll to position [141, 0]
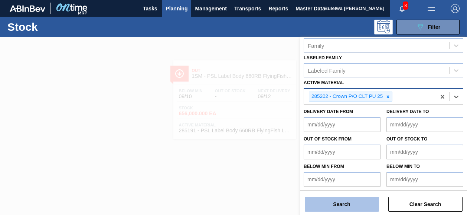
click at [359, 205] on button "Search" at bounding box center [342, 204] width 74 height 15
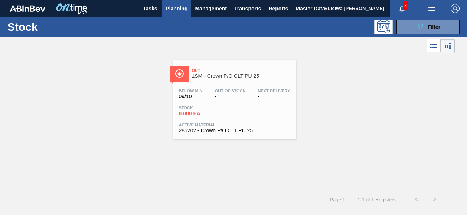
click at [234, 105] on div "Below Min 09/10 Out Of Stock - Next Delivery - Stock 0.000 EA Active Material 2…" at bounding box center [234, 110] width 123 height 51
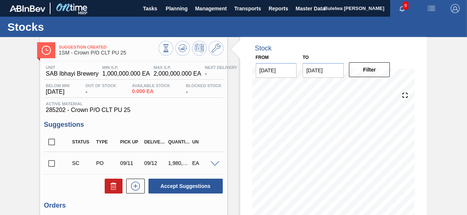
click at [214, 167] on span at bounding box center [215, 165] width 9 height 6
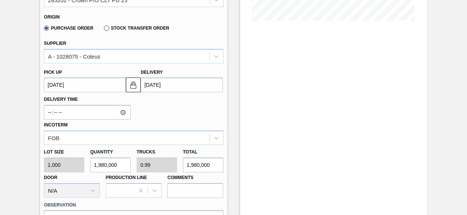
scroll to position [223, 0]
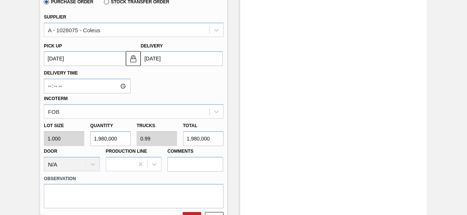
click at [77, 137] on div "Lot size 1.000 Quantity 1,980,000 Trucks 0.99 Total 1,980,000 Door N/A Producti…" at bounding box center [133, 145] width 185 height 53
type input "3"
type input "0"
type input "3"
type input "31"
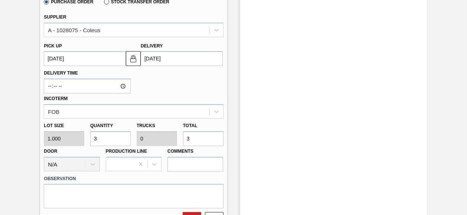
type input "31"
type input "315"
type input "3,150"
type input "0.002"
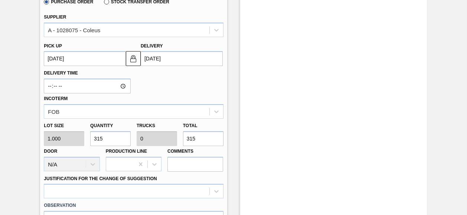
type input "3,150"
type input "31,500"
type input "0.016"
type input "31,500"
type input "315,000"
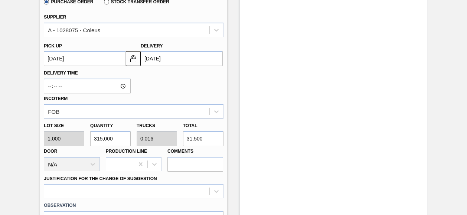
type input "0.158"
type input "315,000"
type input "3,150,000"
type input "1.575"
type input "3,150,000"
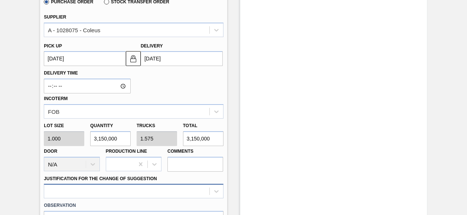
type input "3,150,000"
click at [72, 191] on div "option ABI Planning - Raw material unavailability focused, 7 of 18. 18 results …" at bounding box center [133, 191] width 179 height 14
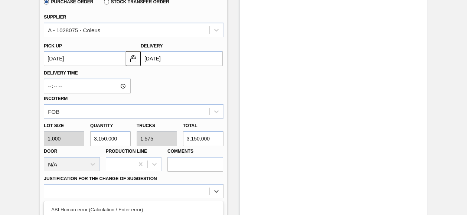
scroll to position [324, 0]
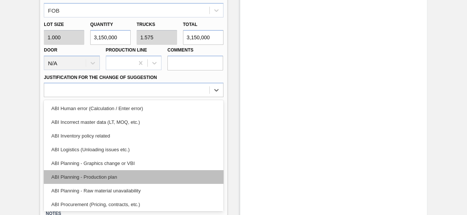
click at [98, 178] on div "ABI Planning - Production plan" at bounding box center [133, 177] width 179 height 14
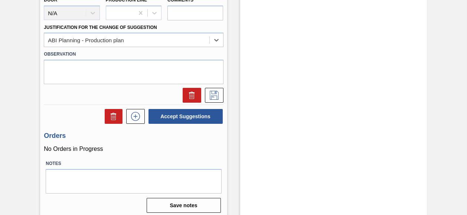
scroll to position [379, 0]
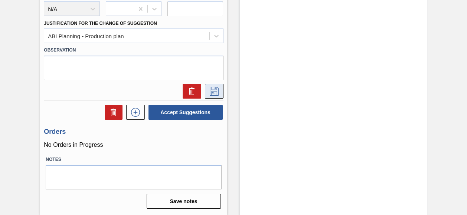
click at [214, 88] on icon at bounding box center [214, 91] width 4 height 6
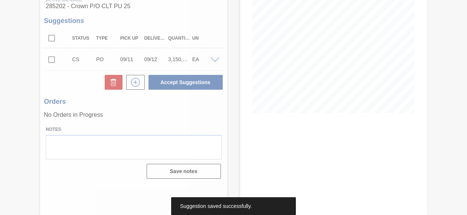
scroll to position [104, 0]
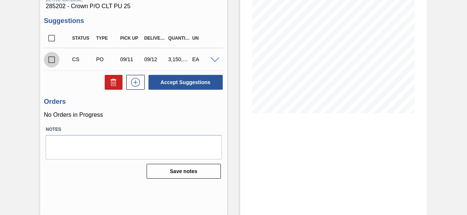
click at [52, 61] on input "checkbox" at bounding box center [52, 60] width 16 height 16
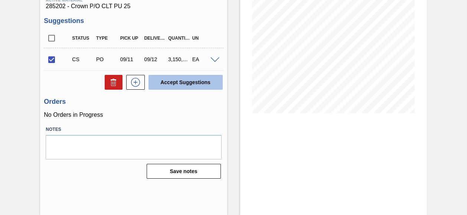
click at [172, 82] on button "Accept Suggestions" at bounding box center [186, 82] width 74 height 15
checkbox input "false"
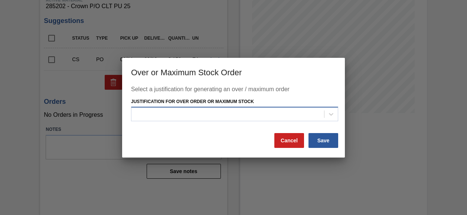
click at [169, 117] on div at bounding box center [227, 114] width 193 height 11
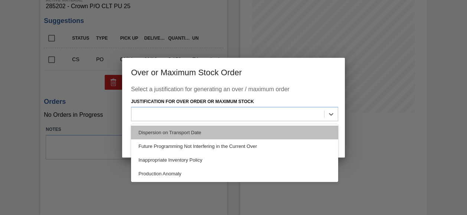
click at [164, 133] on div "Dispersion on Transport Date" at bounding box center [234, 133] width 207 height 14
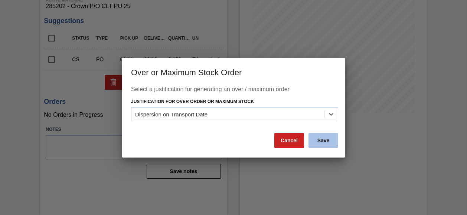
click at [326, 141] on button "Save" at bounding box center [324, 140] width 30 height 15
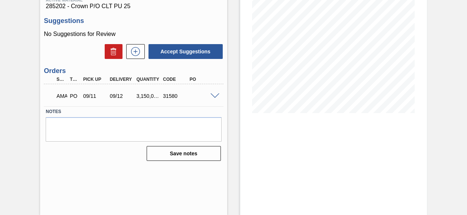
click at [216, 97] on span at bounding box center [215, 97] width 9 height 6
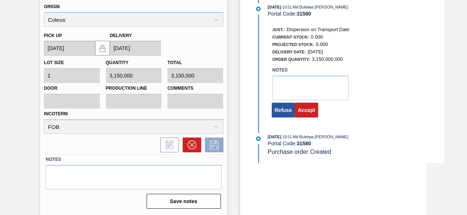
scroll to position [237, 0]
click at [307, 114] on button "Accept" at bounding box center [306, 110] width 23 height 15
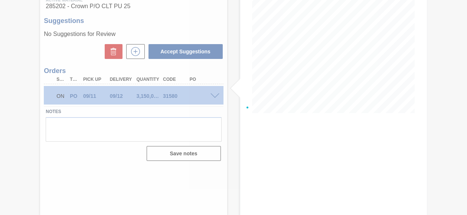
scroll to position [104, 0]
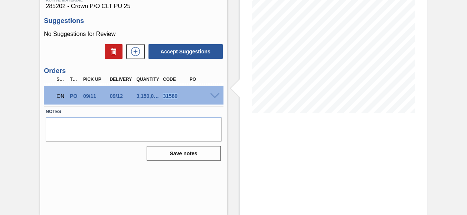
drag, startPoint x: 163, startPoint y: 98, endPoint x: 178, endPoint y: 100, distance: 14.4
click at [178, 100] on div "ON PO 09/11 09/12 3,150,000.000 31580" at bounding box center [132, 95] width 160 height 15
copy div "31580"
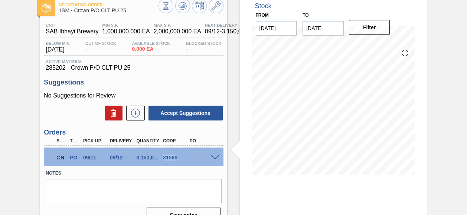
scroll to position [0, 0]
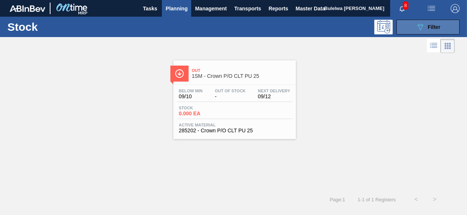
click at [420, 30] on icon "089F7B8B-B2A5-4AFE-B5C0-19BA573D28AC" at bounding box center [420, 27] width 9 height 9
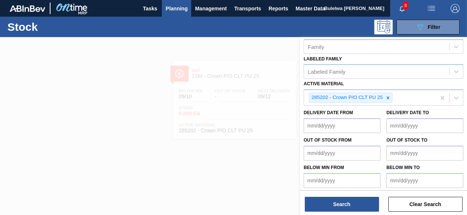
scroll to position [141, 0]
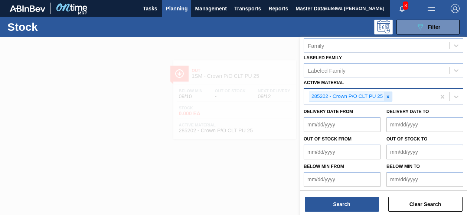
click at [389, 94] on icon at bounding box center [388, 96] width 5 height 5
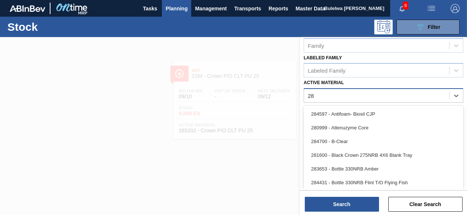
type Material "2"
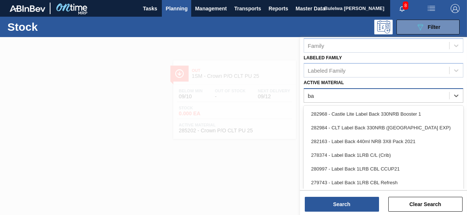
type Material "b"
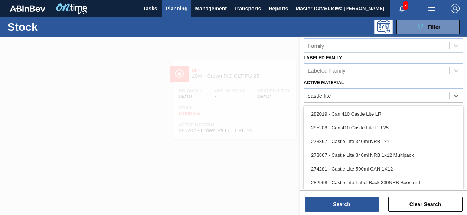
type Material "castle lite"
click at [279, 136] on div at bounding box center [233, 144] width 467 height 215
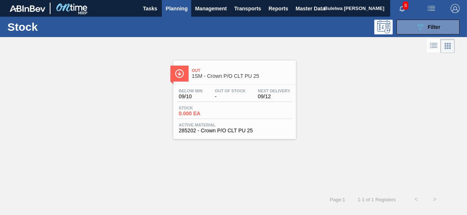
scroll to position [140, 0]
click at [275, 155] on div at bounding box center [233, 144] width 467 height 215
click at [437, 25] on span "Filter" at bounding box center [434, 27] width 13 height 6
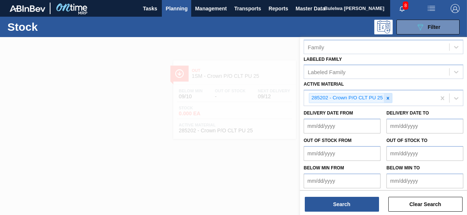
click at [389, 97] on icon at bounding box center [388, 98] width 5 height 5
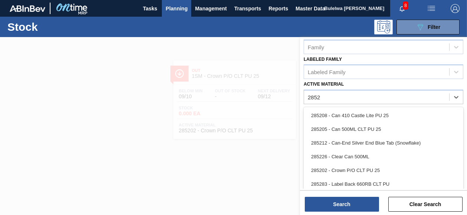
type Material "28528"
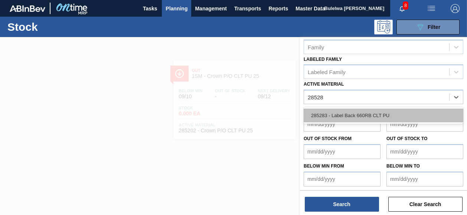
click at [377, 111] on div "285283 - Label Back 660RB CLT PU" at bounding box center [384, 116] width 160 height 14
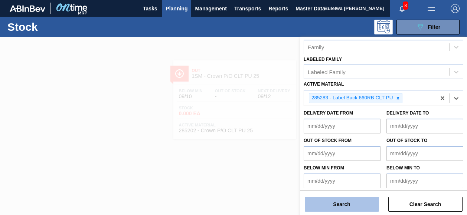
click at [345, 205] on button "Search" at bounding box center [342, 204] width 74 height 15
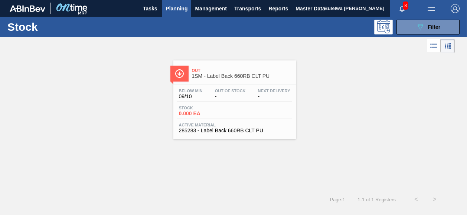
click at [234, 110] on div "Stock 0.000 EA" at bounding box center [234, 112] width 115 height 13
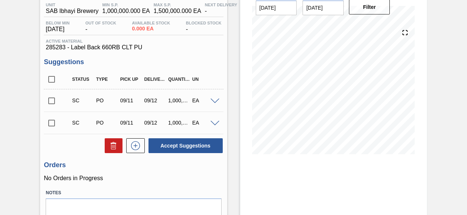
scroll to position [74, 0]
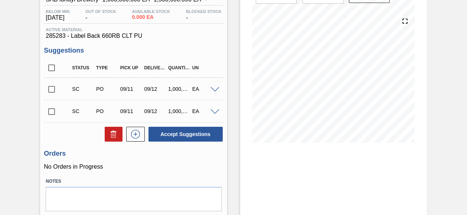
click at [214, 89] on span at bounding box center [215, 90] width 9 height 6
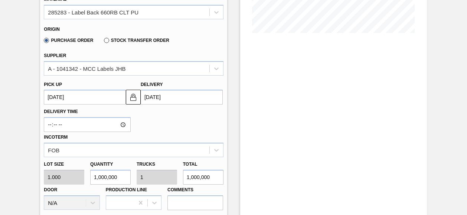
scroll to position [149, 0]
